Goal: Check status

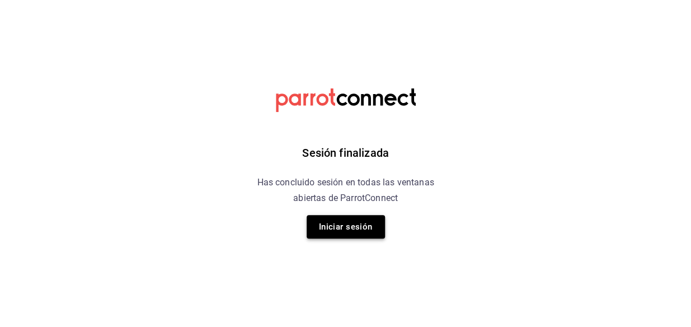
click at [341, 217] on button "Iniciar sesión" at bounding box center [346, 227] width 78 height 24
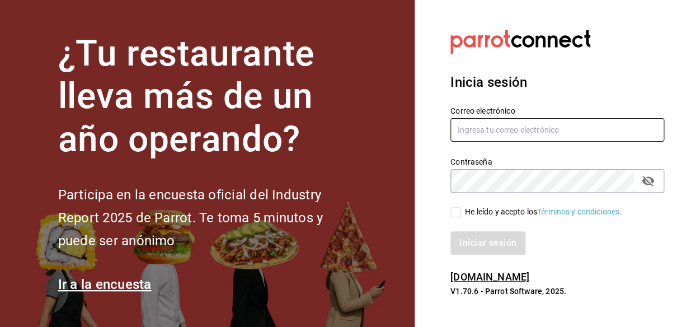
type input "mochomos.metepec@grupocosteno.com"
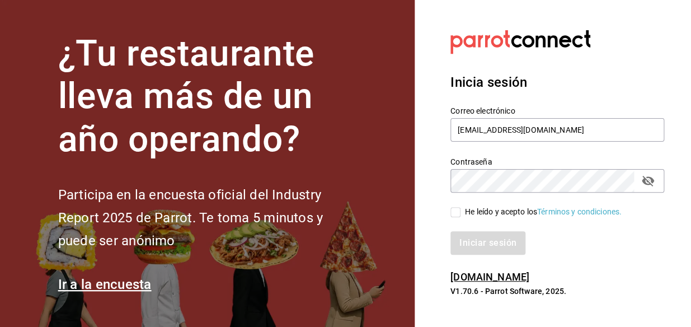
click at [443, 213] on div "He leído y acepto los Términos y condiciones." at bounding box center [550, 206] width 227 height 26
click at [457, 213] on input "He leído y acepto los Términos y condiciones." at bounding box center [456, 212] width 10 height 10
checkbox input "true"
click at [457, 239] on button "Iniciar sesión" at bounding box center [489, 243] width 76 height 24
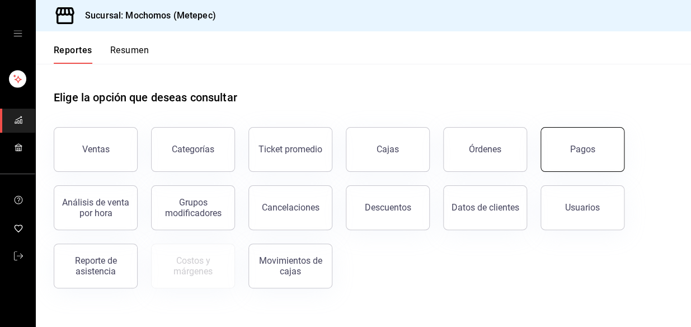
click at [586, 142] on button "Pagos" at bounding box center [583, 149] width 84 height 45
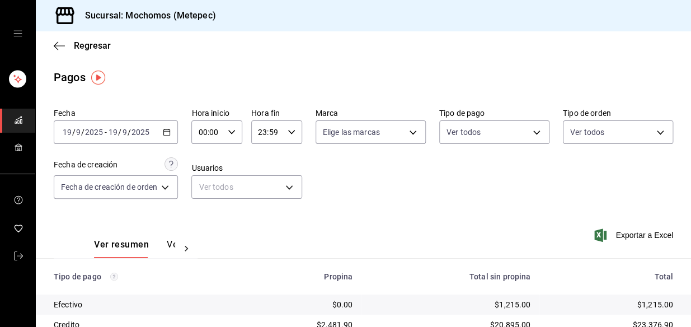
click at [235, 134] on icon "button" at bounding box center [232, 132] width 8 height 8
click at [206, 213] on span "02" at bounding box center [205, 214] width 7 height 9
type input "02:00"
click at [314, 159] on div at bounding box center [345, 163] width 691 height 327
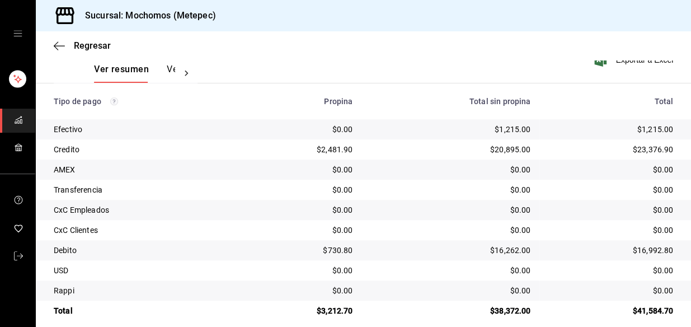
scroll to position [188, 0]
